Goal: Transaction & Acquisition: Subscribe to service/newsletter

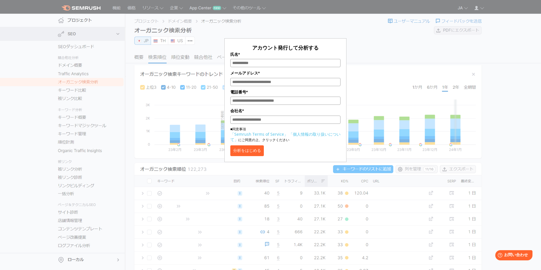
click at [385, 102] on div "アカウント発行して分析する 氏名* メールアドレス* 電話番号* 会社名* ■同意事項 「Semrush Terms of Service」 「個人情報の取り…" at bounding box center [285, 84] width 284 height 155
click at [354, 53] on div "アカウント発行して分析する 氏名* メールアドレス* 電話番号* 会社名* ■同意事項 「Semrush Terms of Service」 「個人情報の取り…" at bounding box center [285, 84] width 284 height 155
click at [262, 35] on div "アカウント発行して分析する 氏名* メールアドレス* 電話番号* 会社名* ■同意事項 「Semrush Terms of Service」 「個人情報の取り…" at bounding box center [285, 96] width 122 height 131
